Goal: Find specific page/section: Find specific page/section

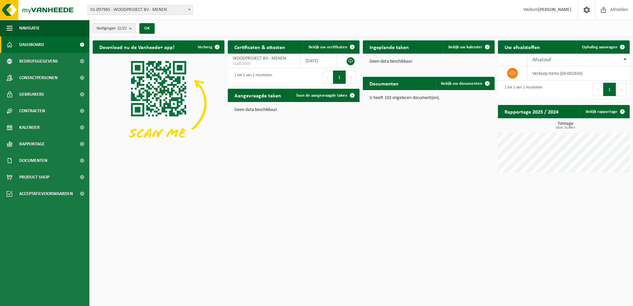
click at [131, 28] on b "submit" at bounding box center [132, 28] width 6 height 9
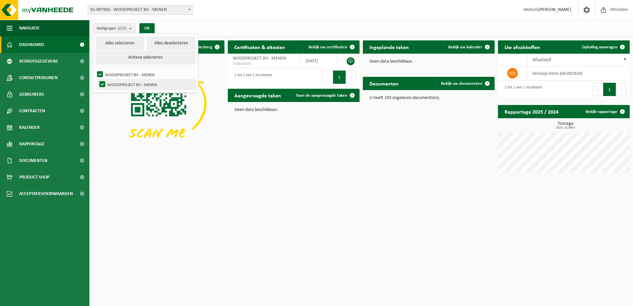
click at [136, 85] on label "WOODPROJECT BV - MENEN" at bounding box center [146, 84] width 97 height 10
click at [97, 79] on input "WOODPROJECT BV - MENEN" at bounding box center [97, 79] width 0 height 0
click at [131, 81] on label "WOODPROJECT BV - MENEN" at bounding box center [146, 84] width 97 height 10
click at [97, 79] on input "WOODPROJECT BV - MENEN" at bounding box center [97, 79] width 0 height 0
checkbox input "true"
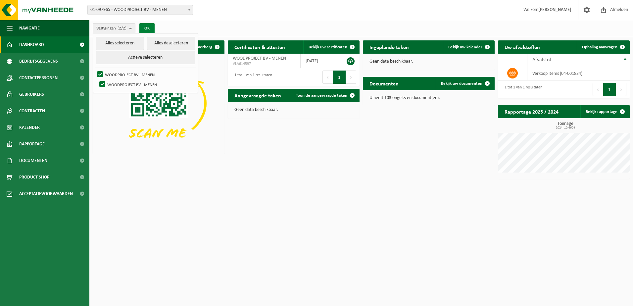
click at [149, 27] on button "OK" at bounding box center [146, 28] width 15 height 11
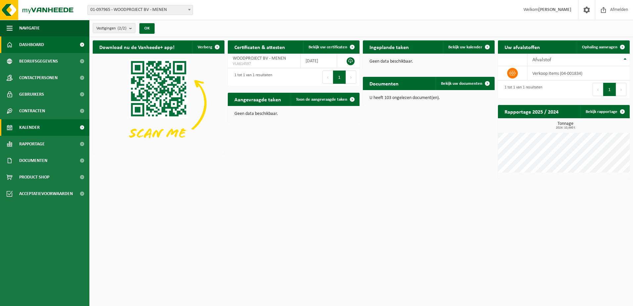
click at [33, 126] on span "Kalender" at bounding box center [29, 127] width 21 height 17
